Goal: Information Seeking & Learning: Learn about a topic

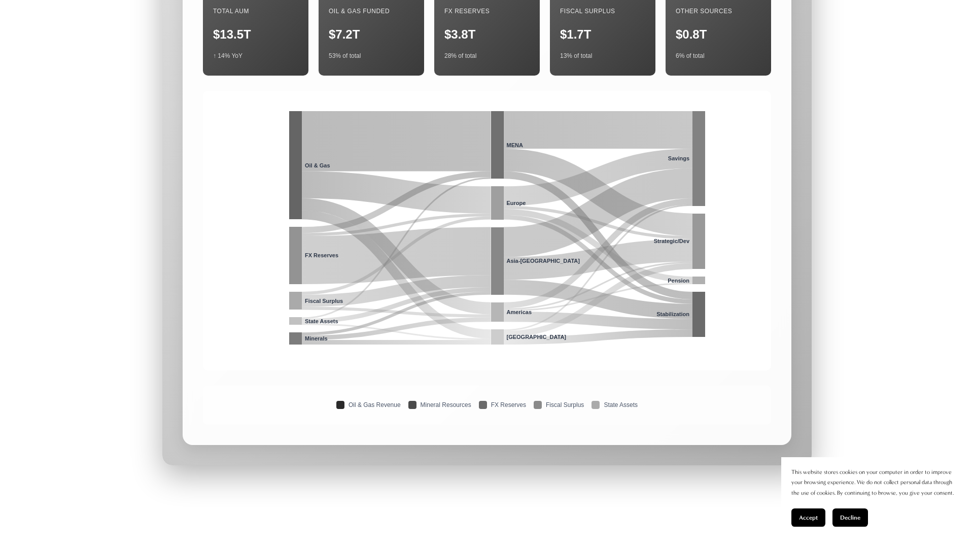
scroll to position [3028, 0]
select select "******"
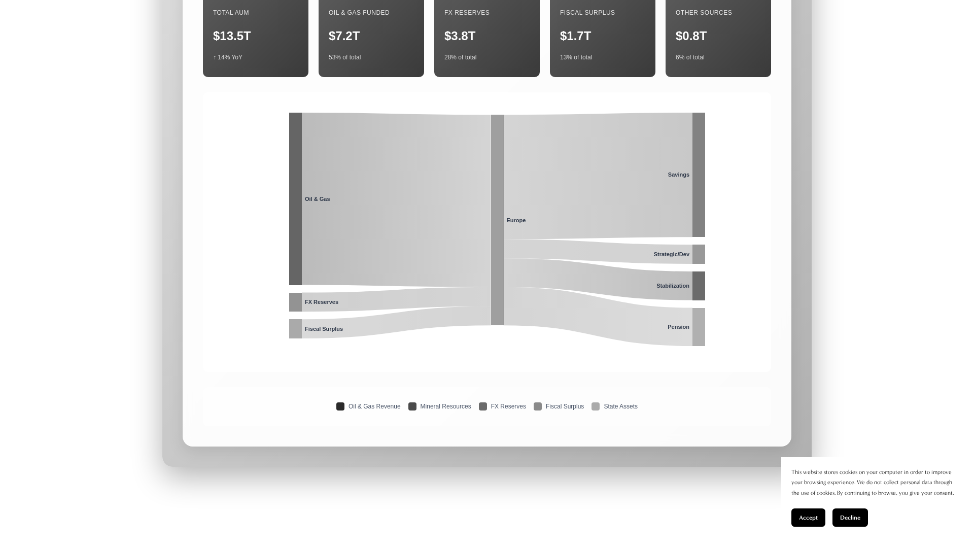
select select "*******"
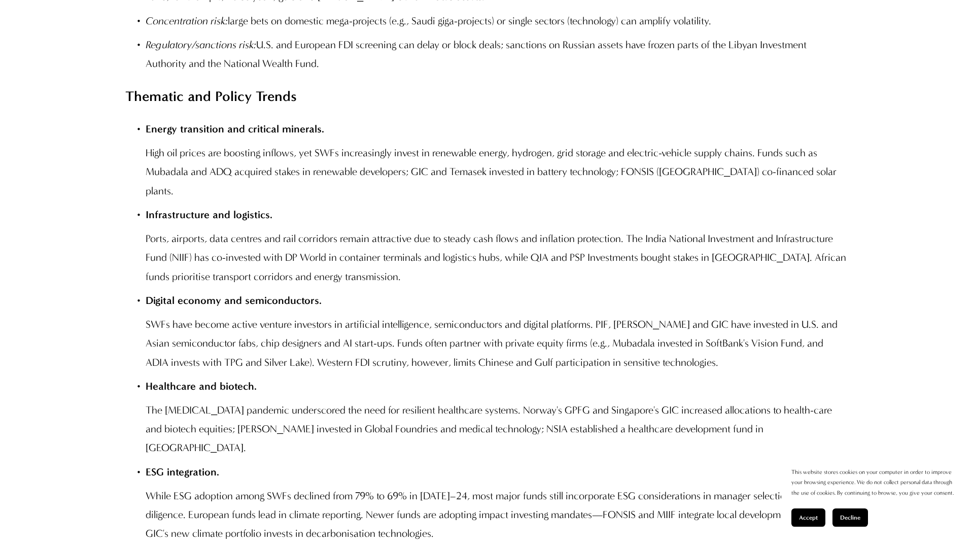
scroll to position [3974, 0]
